Goal: Task Accomplishment & Management: Use online tool/utility

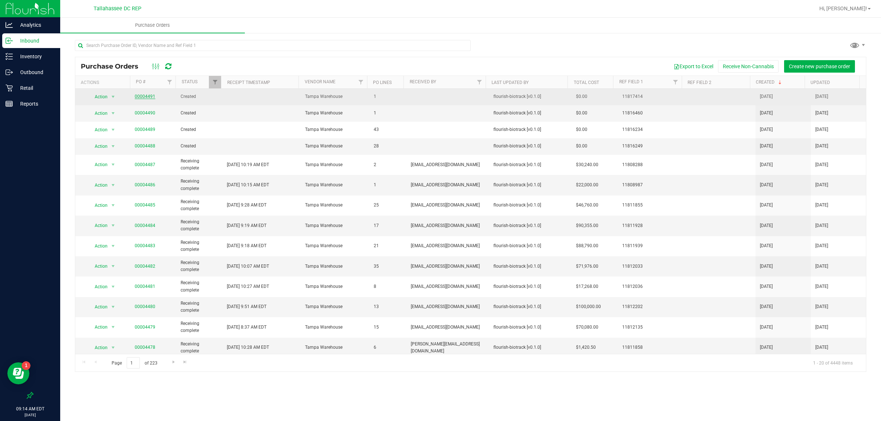
click at [148, 96] on link "00004491" at bounding box center [145, 96] width 21 height 5
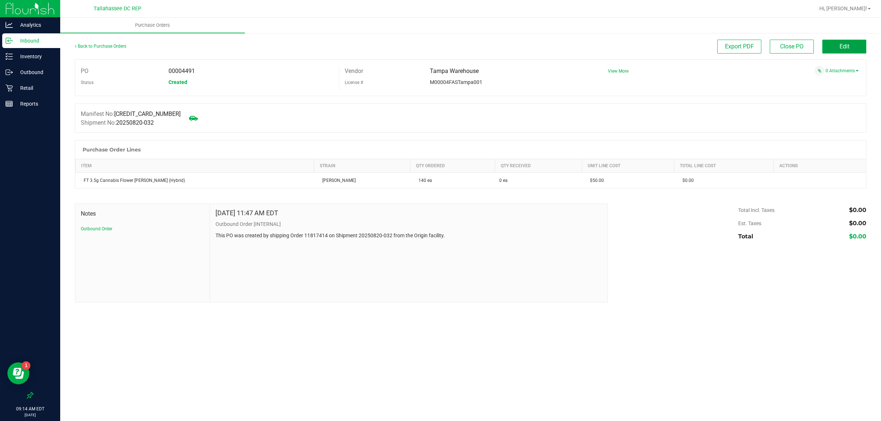
click at [855, 48] on button "Edit" at bounding box center [844, 47] width 44 height 14
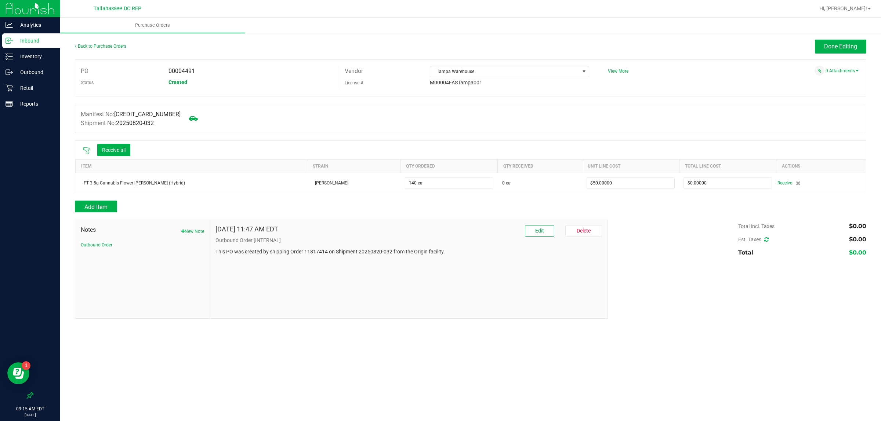
click at [88, 150] on icon at bounding box center [86, 151] width 7 height 7
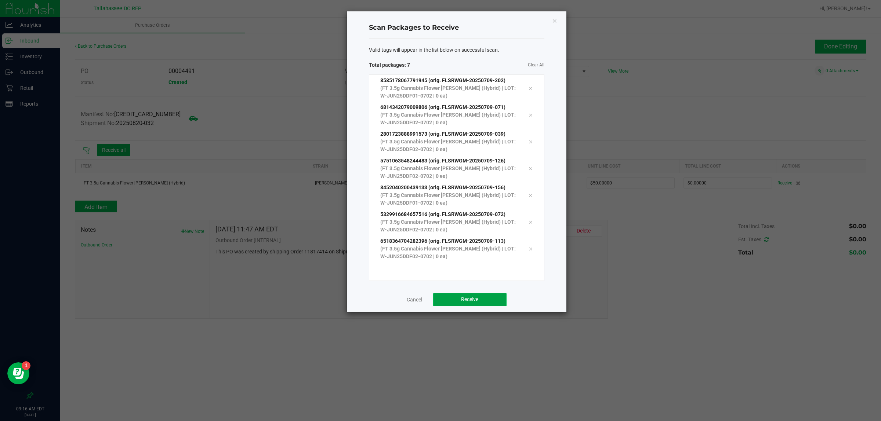
click at [466, 299] on span "Receive" at bounding box center [469, 300] width 17 height 6
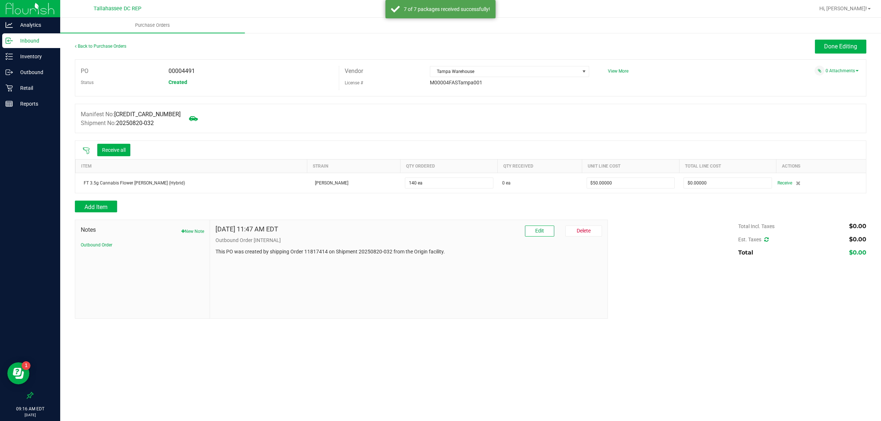
click at [841, 48] on span "Done Editing" at bounding box center [840, 46] width 33 height 7
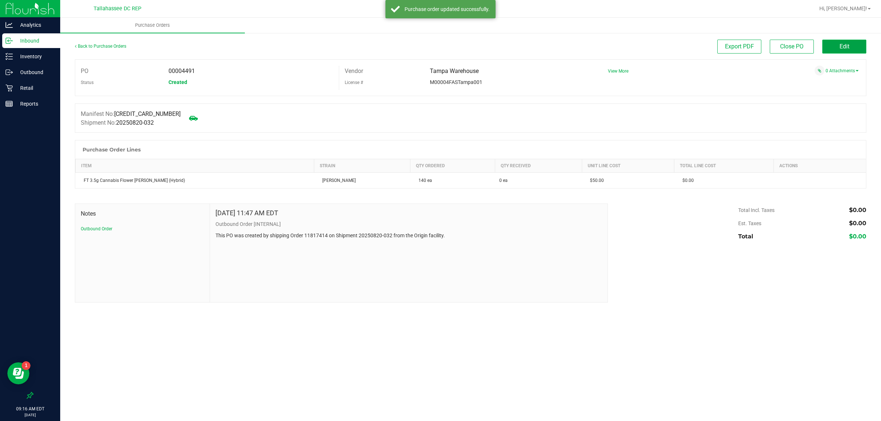
click at [846, 51] on button "Edit" at bounding box center [844, 47] width 44 height 14
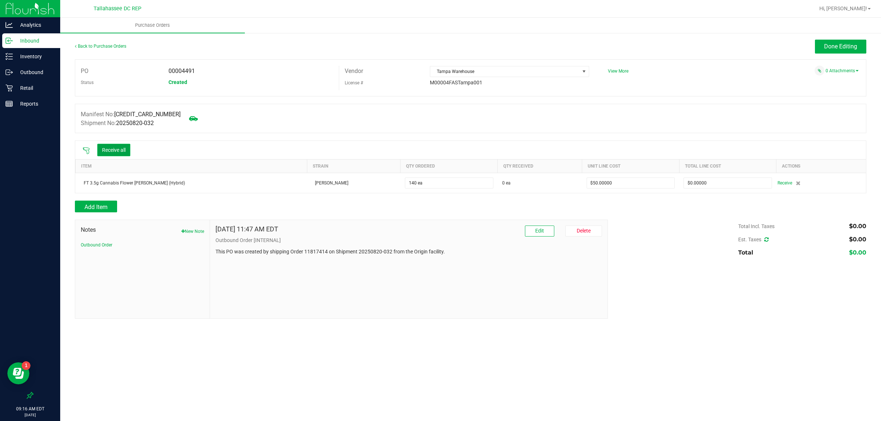
click at [113, 150] on button "Receive all" at bounding box center [113, 150] width 33 height 12
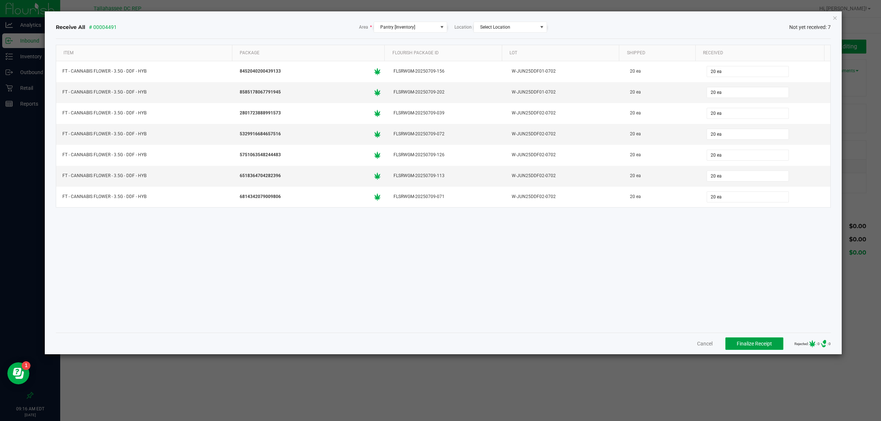
click at [747, 345] on span "Finalize Receipt" at bounding box center [754, 344] width 35 height 6
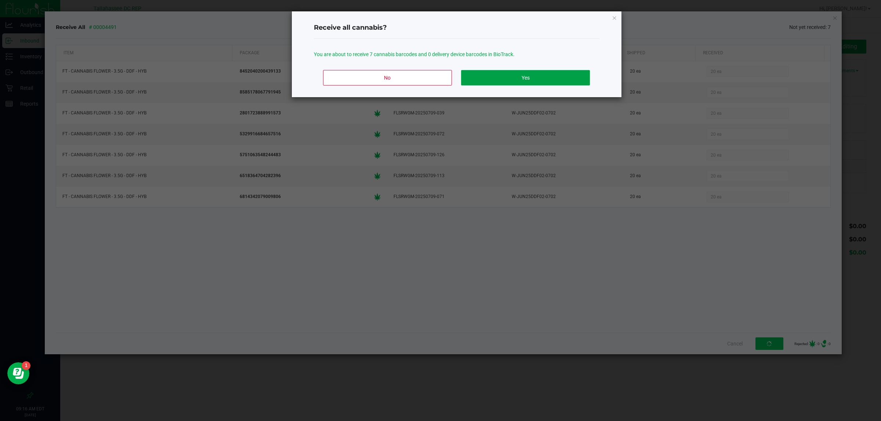
click at [531, 83] on button "Yes" at bounding box center [525, 77] width 128 height 15
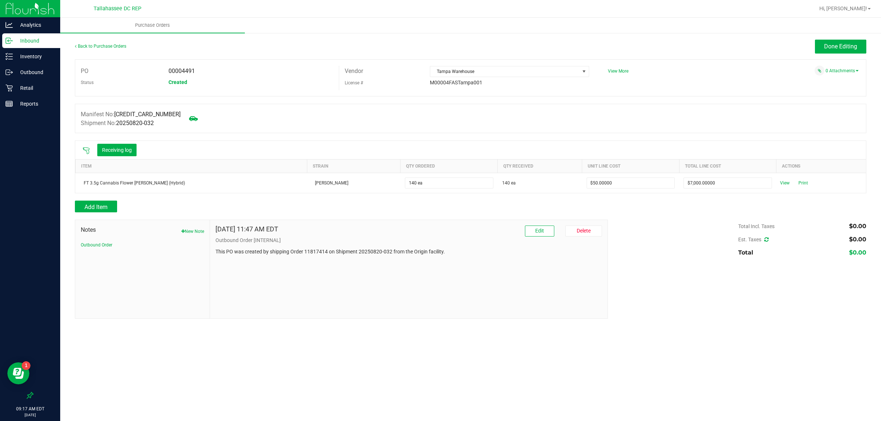
click at [828, 45] on span "Done Editing" at bounding box center [840, 46] width 33 height 7
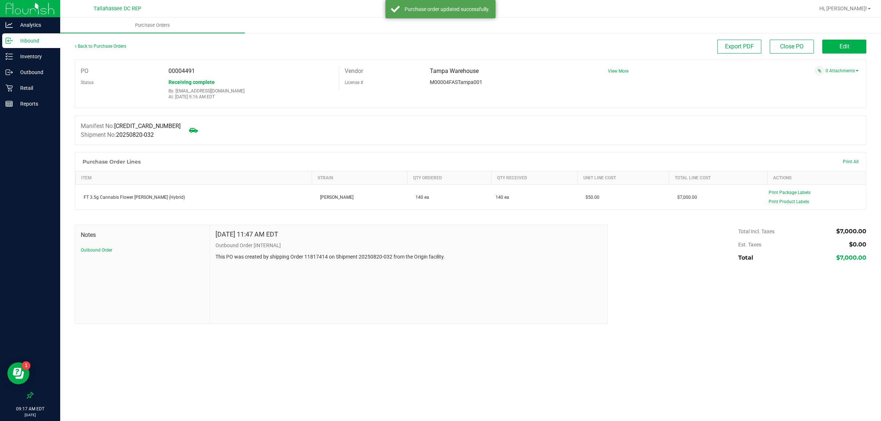
click at [31, 37] on p "Inbound" at bounding box center [35, 40] width 44 height 9
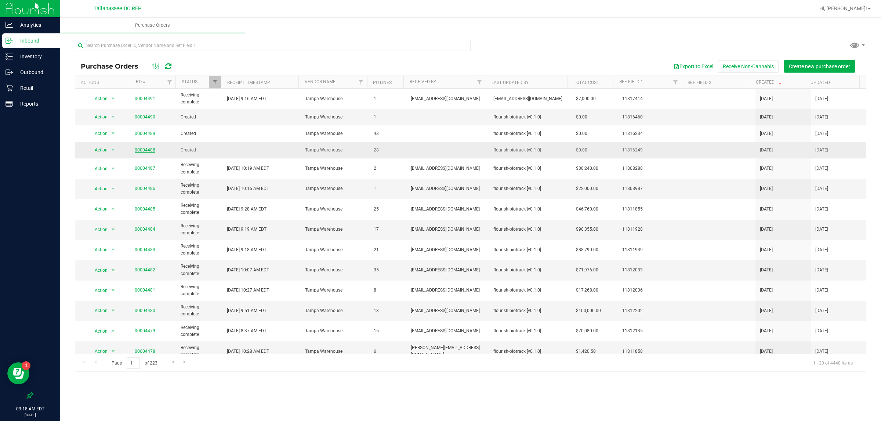
click at [149, 151] on link "00004488" at bounding box center [145, 150] width 21 height 5
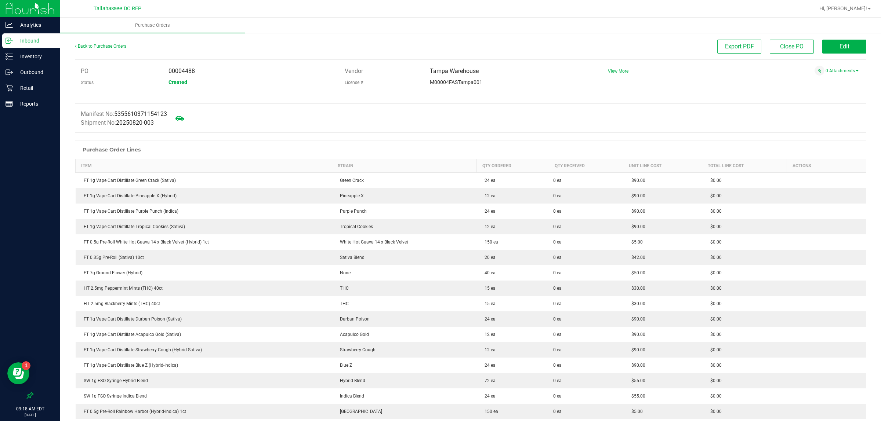
click at [845, 47] on button "Edit" at bounding box center [844, 47] width 44 height 14
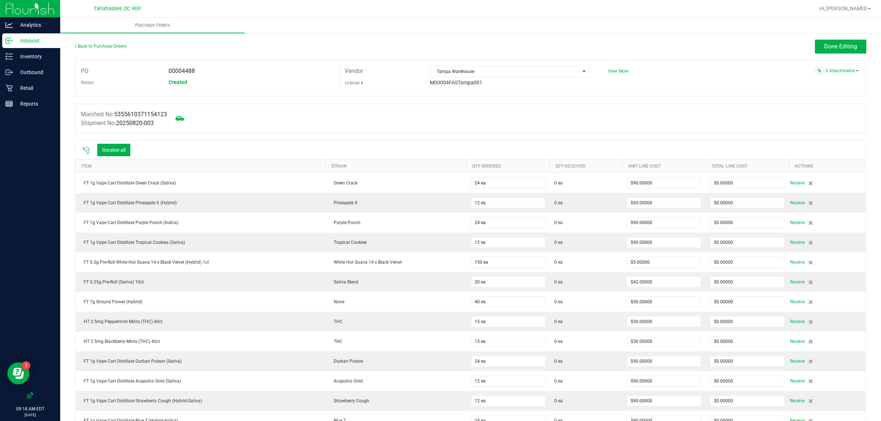
click at [86, 149] on icon at bounding box center [86, 150] width 7 height 7
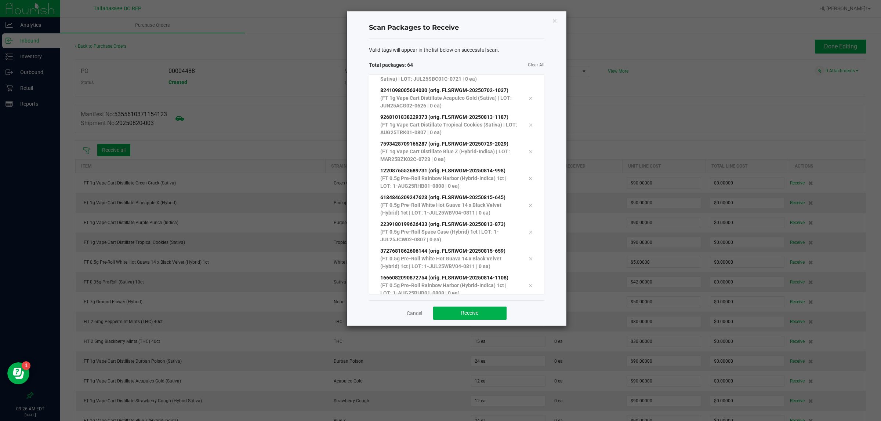
scroll to position [1513, 0]
click at [488, 314] on button "Receive" at bounding box center [469, 313] width 73 height 13
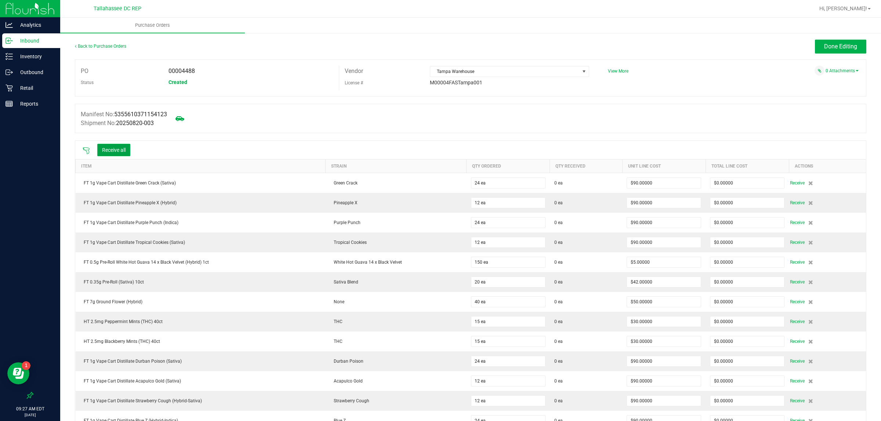
click at [125, 154] on button "Receive all" at bounding box center [113, 150] width 33 height 12
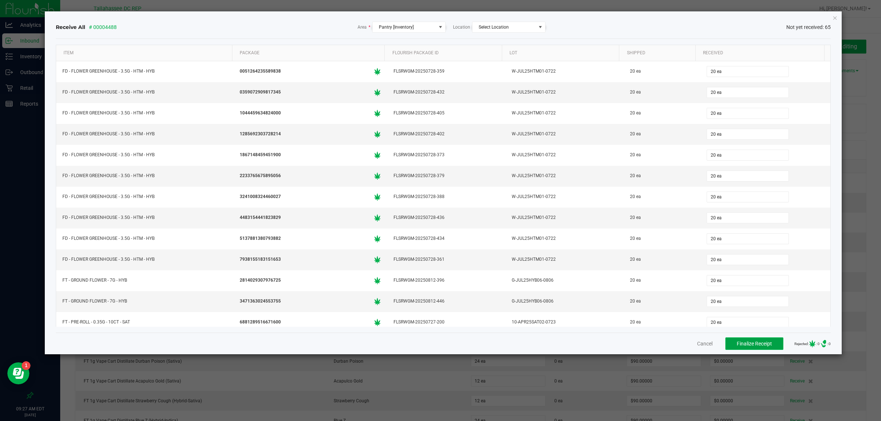
click at [743, 347] on span "Finalize Receipt" at bounding box center [754, 344] width 35 height 6
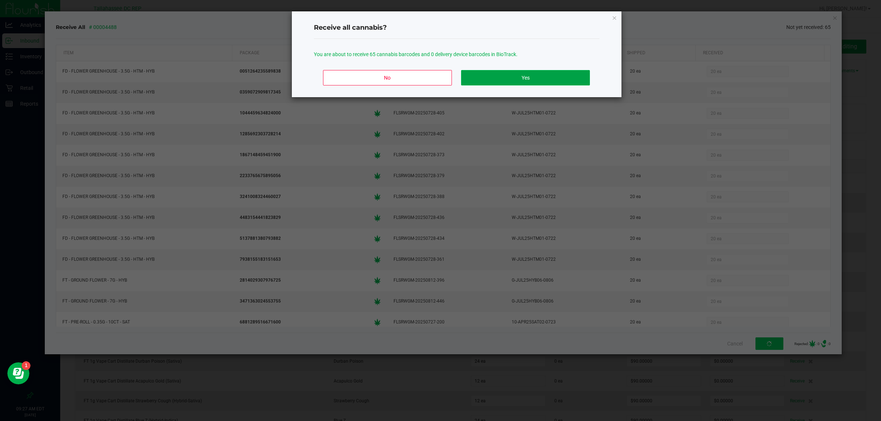
click at [571, 75] on button "Yes" at bounding box center [525, 77] width 128 height 15
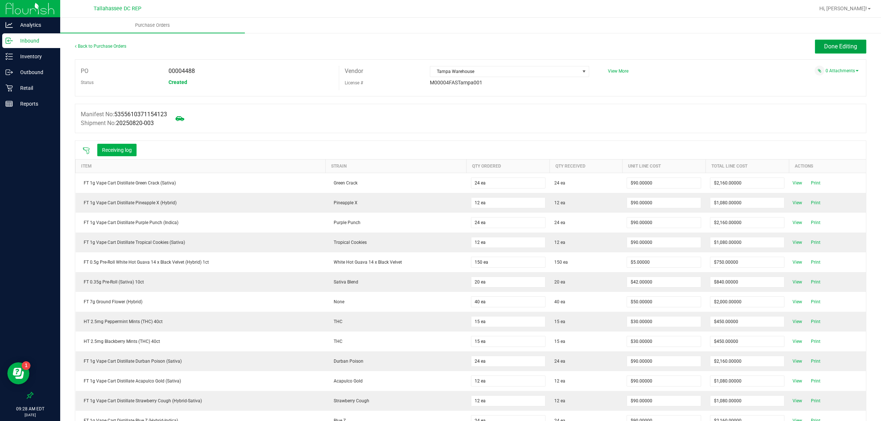
click at [851, 48] on button "Done Editing" at bounding box center [840, 47] width 51 height 14
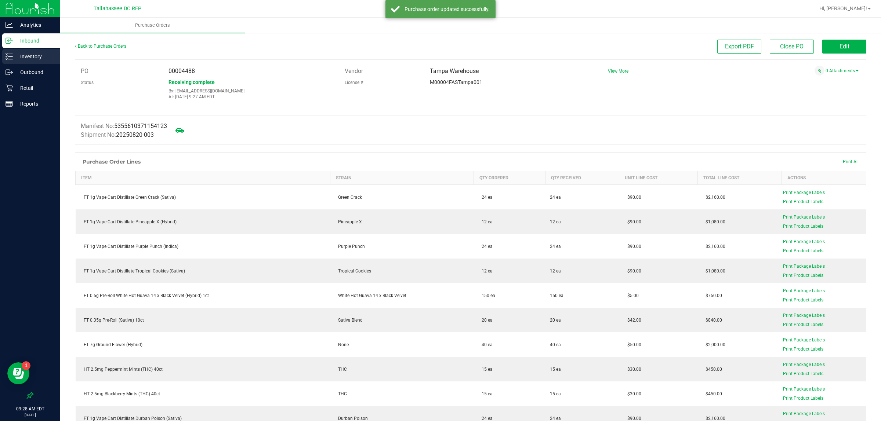
click at [21, 49] on div "Inventory" at bounding box center [31, 56] width 58 height 15
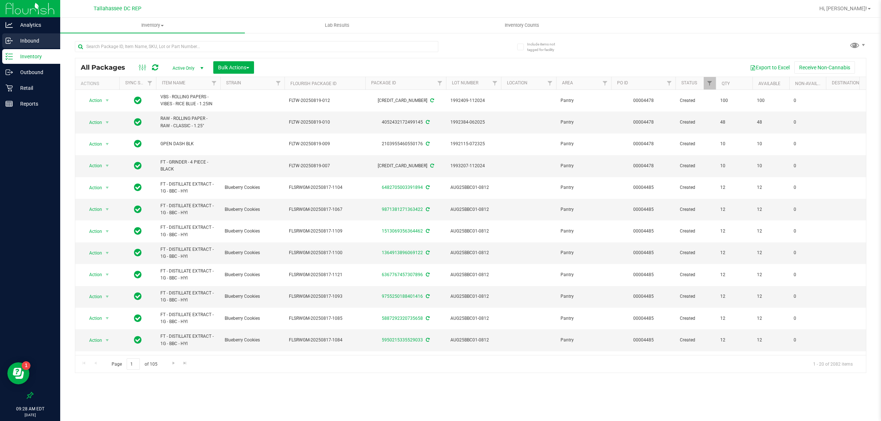
click at [25, 34] on div "Inbound" at bounding box center [31, 40] width 58 height 15
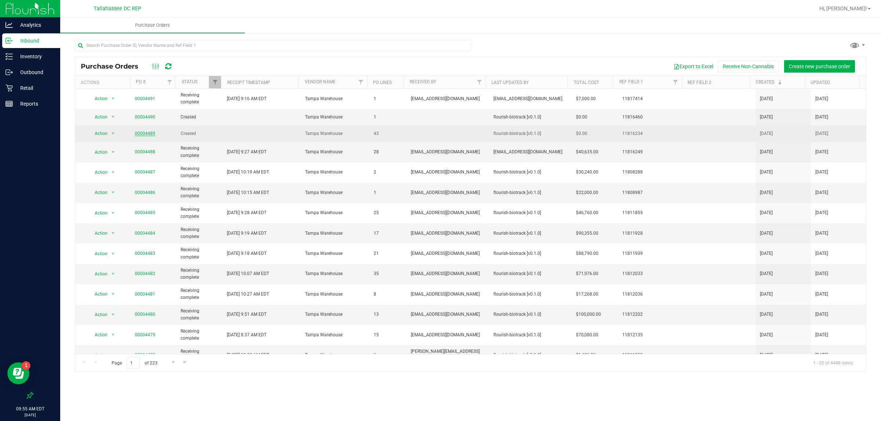
click at [150, 134] on link "00004489" at bounding box center [145, 133] width 21 height 5
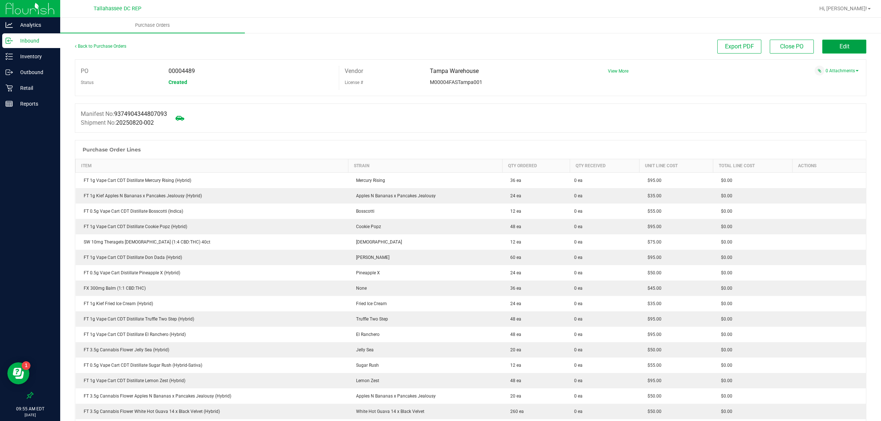
click at [842, 46] on button "Edit" at bounding box center [844, 47] width 44 height 14
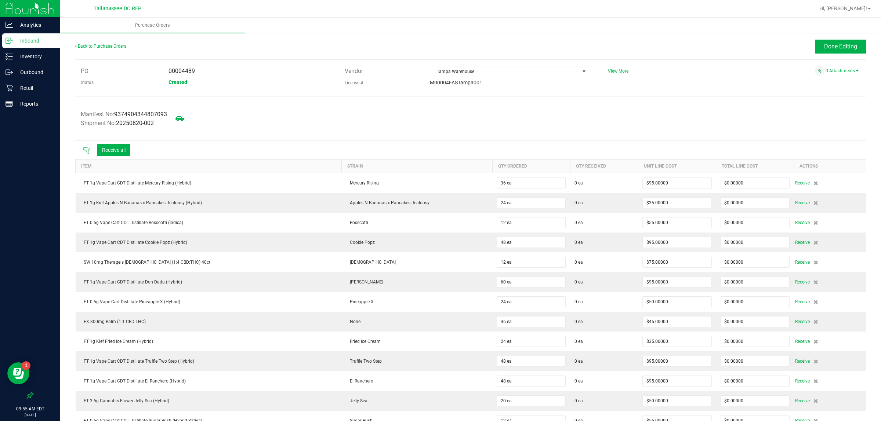
click at [83, 154] on icon at bounding box center [86, 150] width 7 height 7
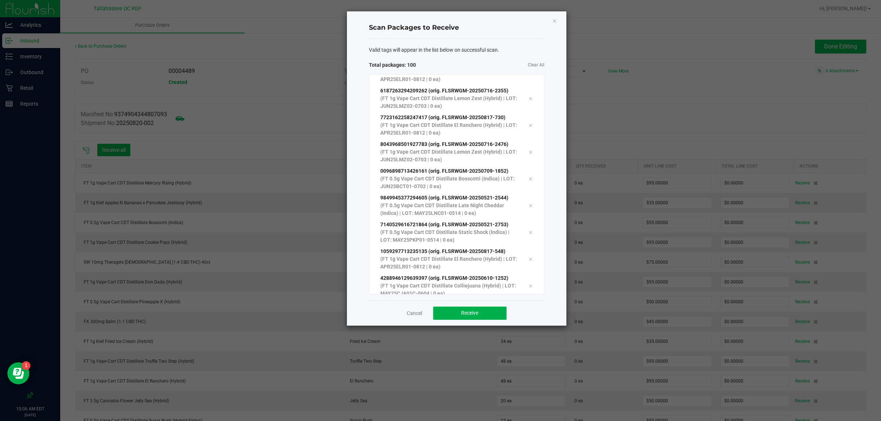
scroll to position [2451, 0]
click at [485, 329] on ngb-modal-window "Scan Packages to Receive Valid tags will appear in the list below on successful…" at bounding box center [443, 210] width 886 height 421
click at [485, 309] on button "Receive" at bounding box center [469, 313] width 73 height 13
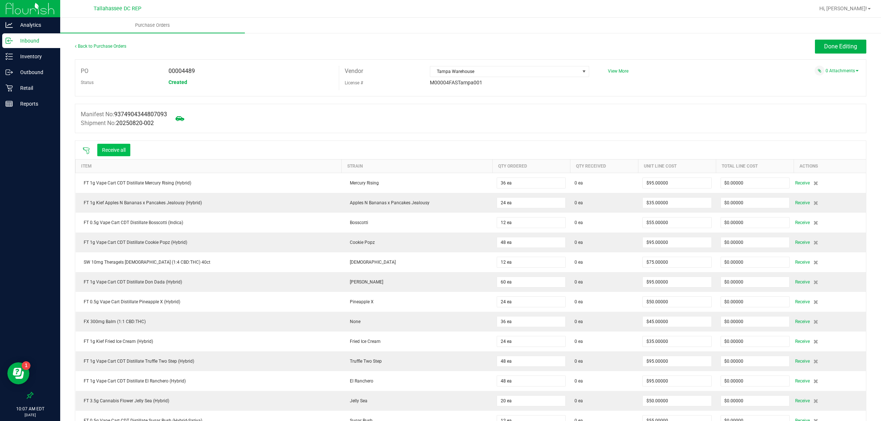
click at [125, 150] on button "Receive all" at bounding box center [113, 150] width 33 height 12
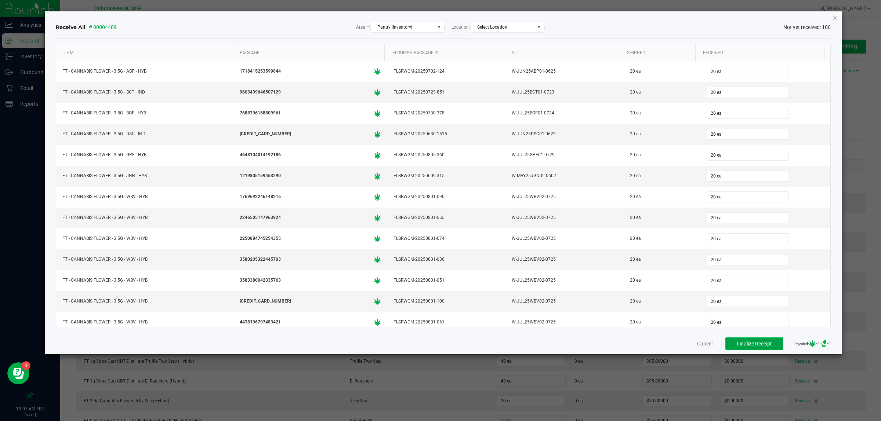
click at [765, 350] on button "Finalize Receipt" at bounding box center [754, 344] width 58 height 12
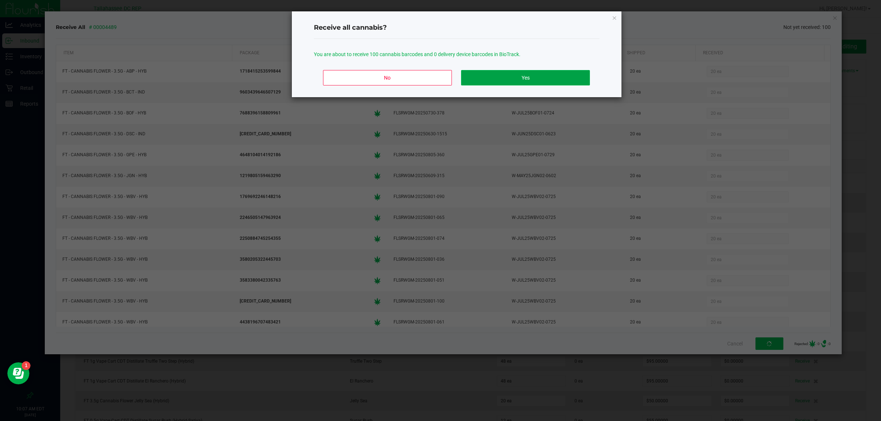
click at [542, 82] on button "Yes" at bounding box center [525, 77] width 128 height 15
